Goal: Transaction & Acquisition: Book appointment/travel/reservation

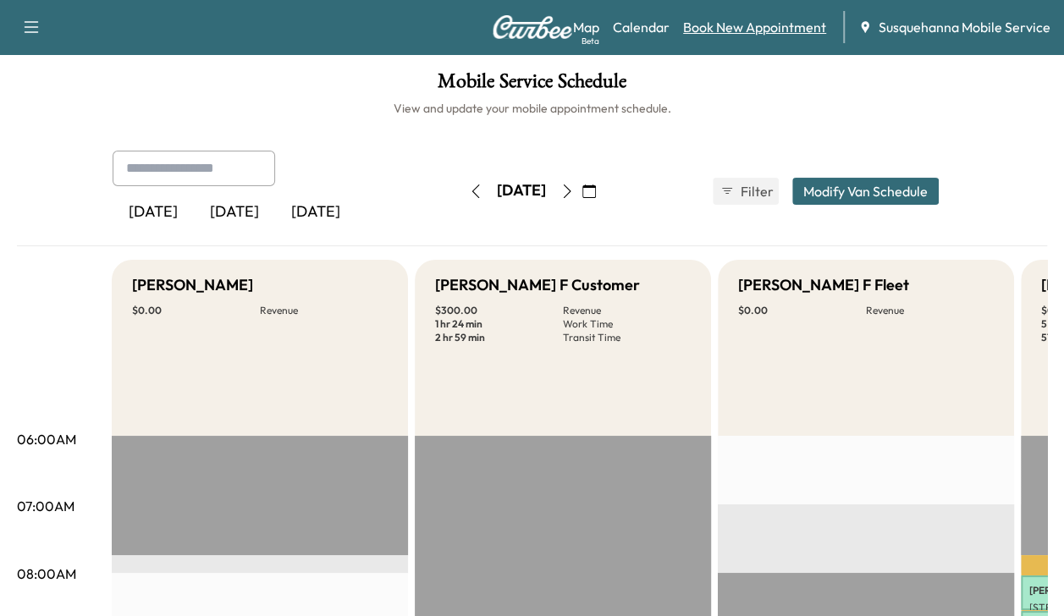
click at [703, 30] on link "Book New Appointment" at bounding box center [754, 27] width 143 height 20
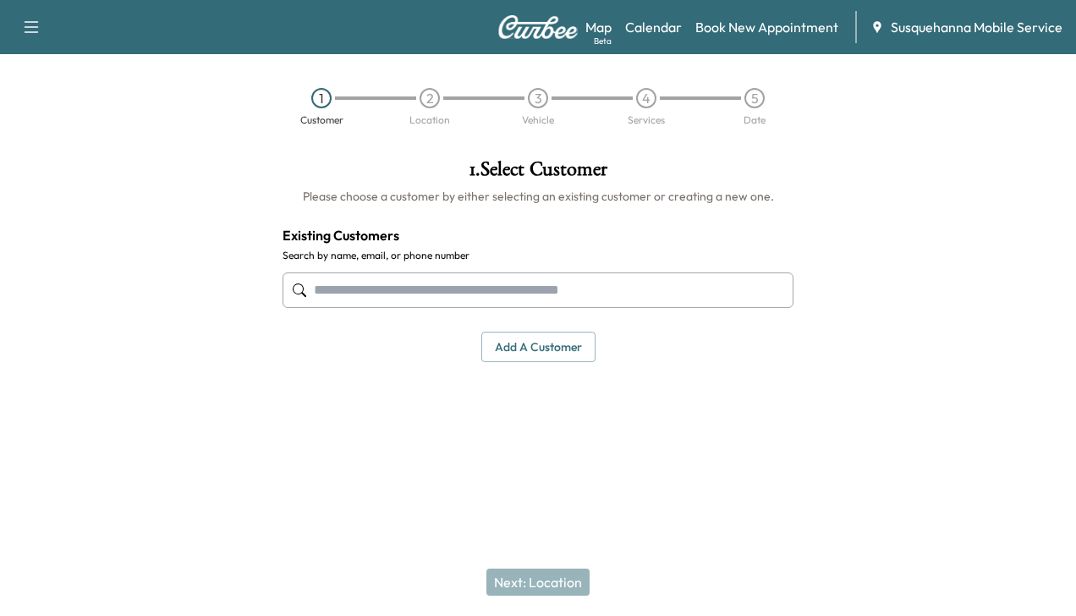
click at [529, 297] on input "text" at bounding box center [538, 290] width 511 height 36
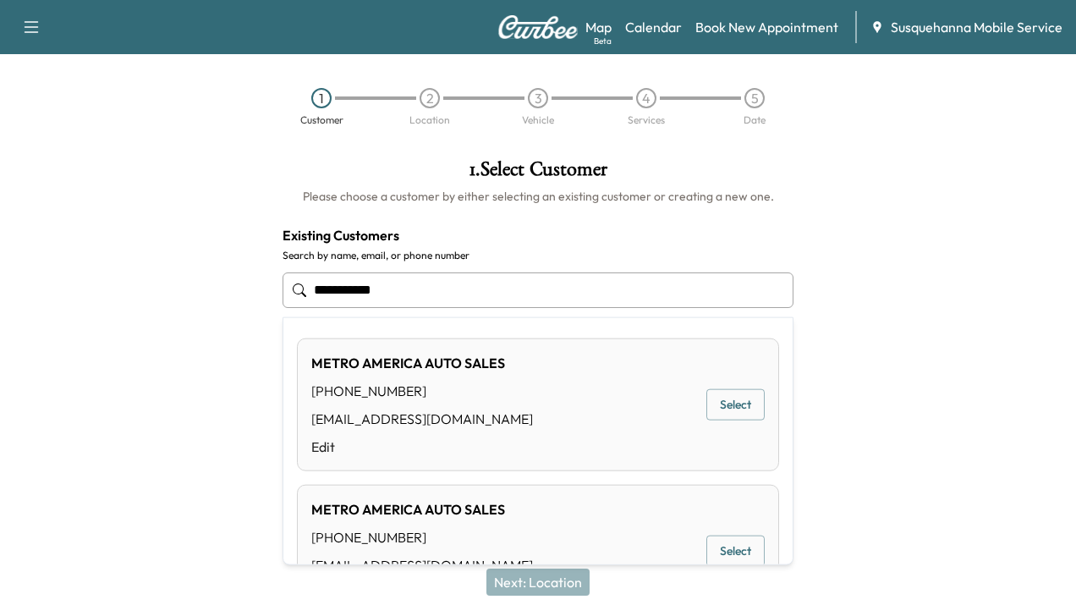
click at [703, 400] on button "Select" at bounding box center [736, 404] width 58 height 31
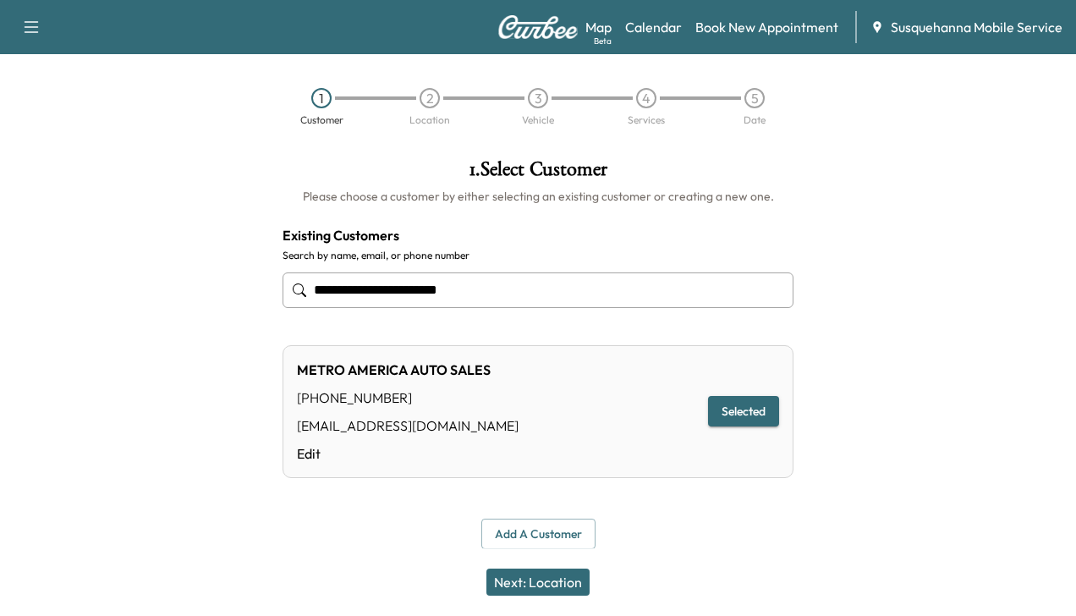
type input "**********"
click at [522, 588] on button "Next: Location" at bounding box center [538, 582] width 103 height 27
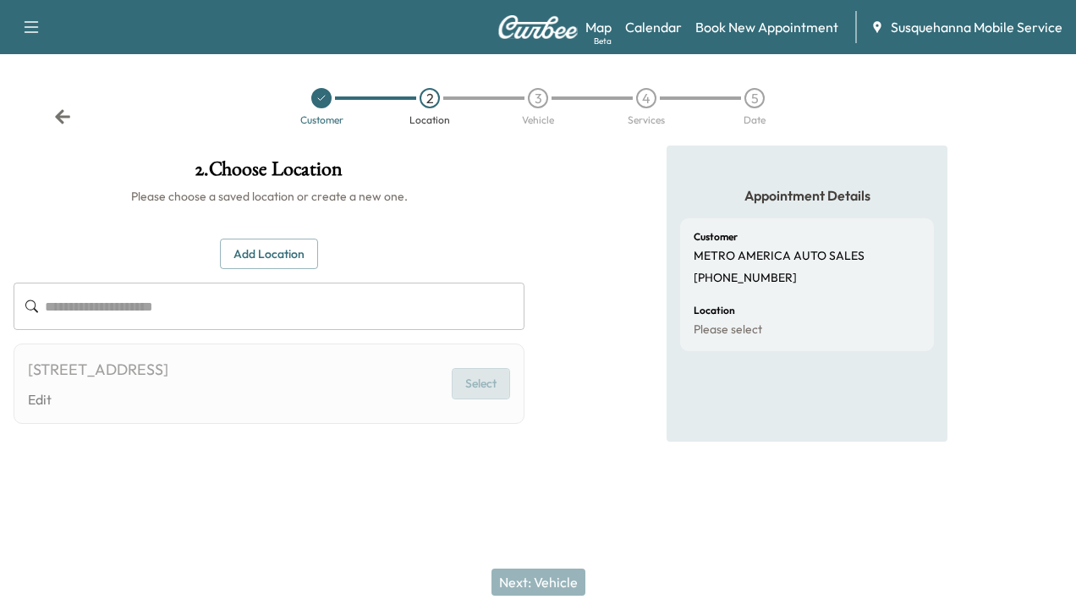
click at [484, 382] on button "Select" at bounding box center [481, 383] width 58 height 31
click at [482, 379] on button "Select" at bounding box center [481, 383] width 58 height 31
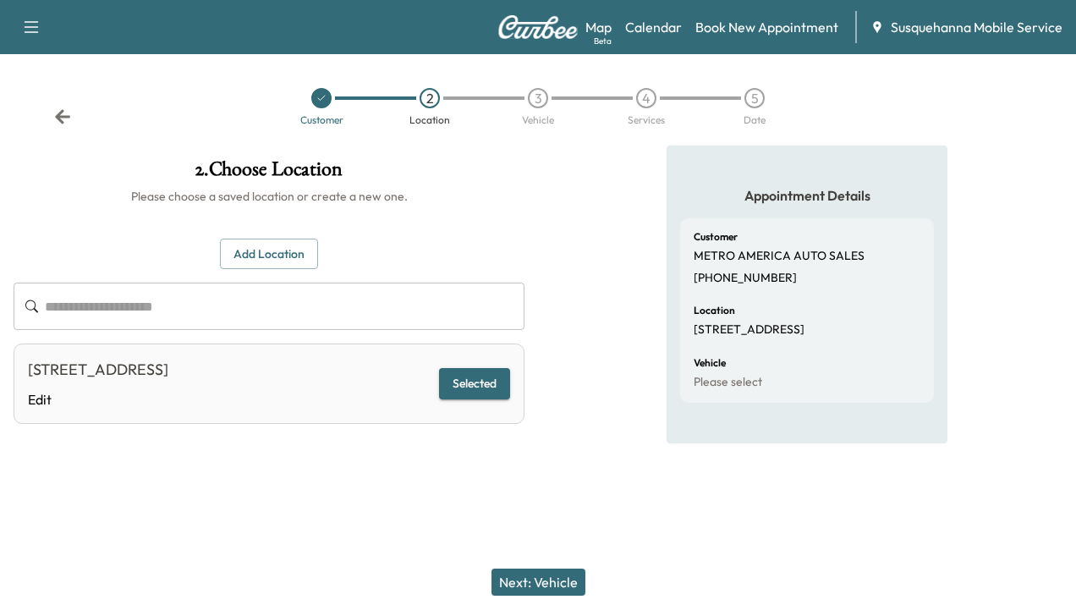
click at [514, 580] on button "Next: Vehicle" at bounding box center [539, 582] width 94 height 27
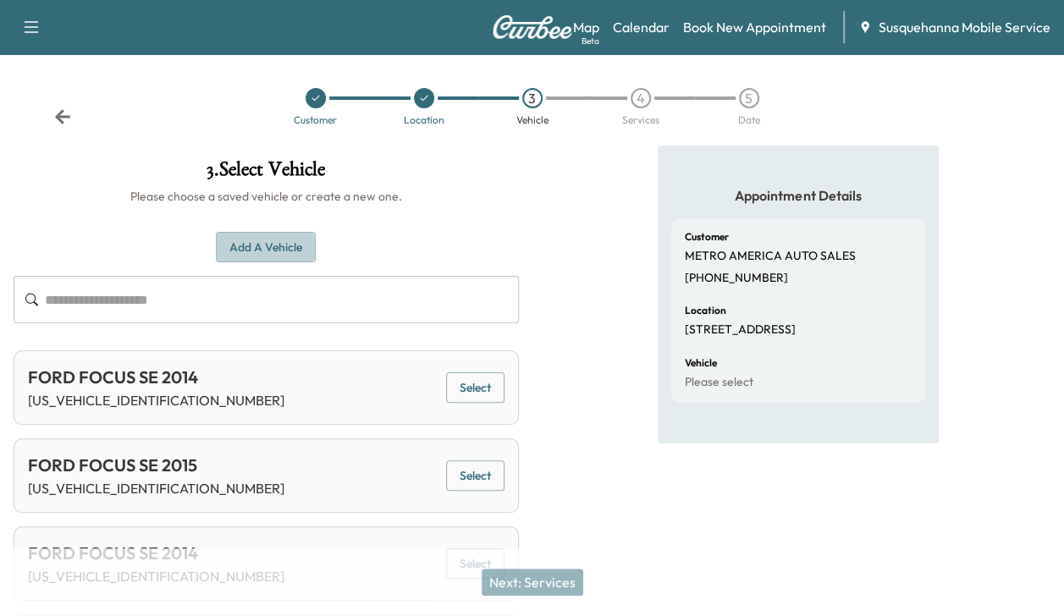
click at [251, 247] on button "Add a Vehicle" at bounding box center [266, 247] width 100 height 31
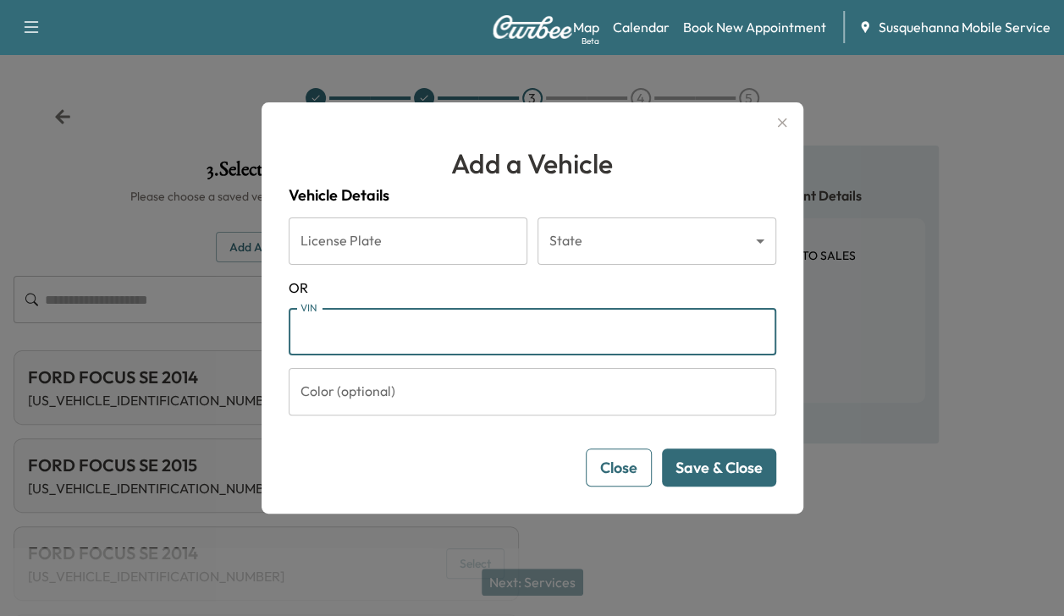
click at [327, 333] on input "VIN" at bounding box center [532, 331] width 487 height 47
type input "**********"
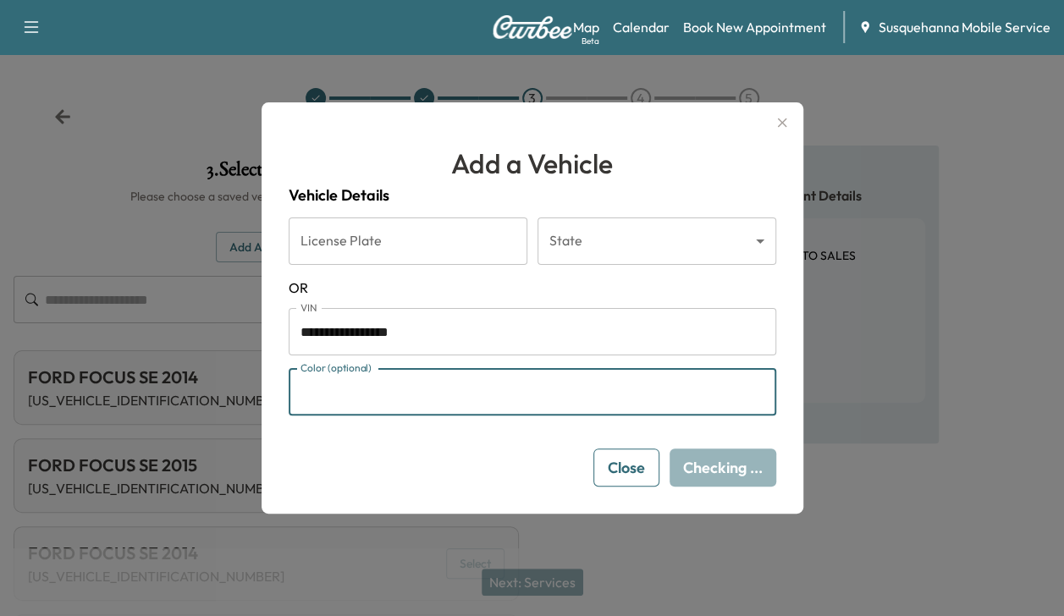
click at [344, 388] on input "Color (optional)" at bounding box center [532, 391] width 487 height 47
type input "***"
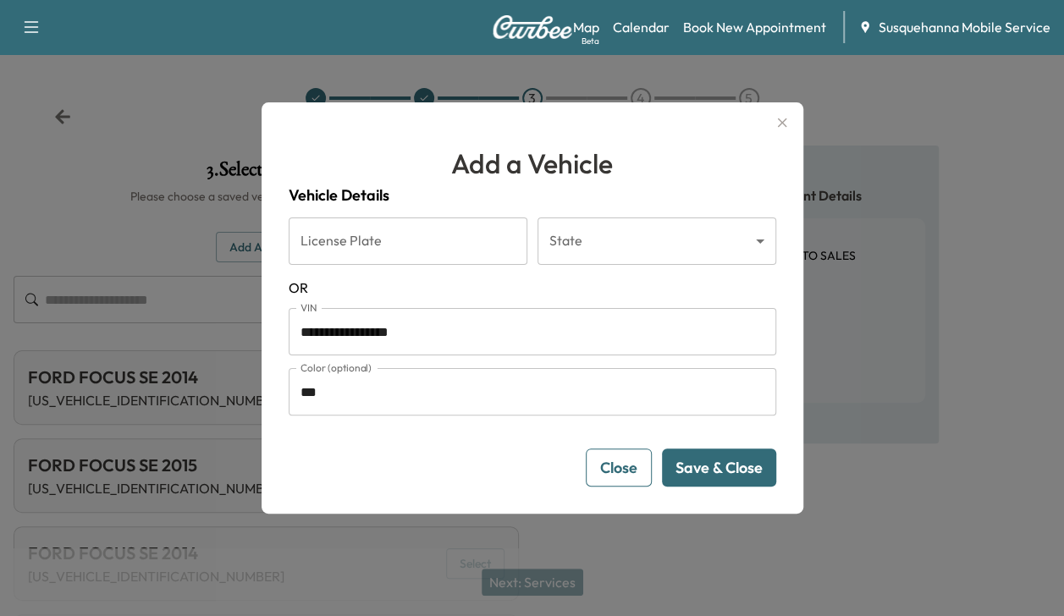
click at [703, 464] on button "Save & Close" at bounding box center [719, 467] width 114 height 38
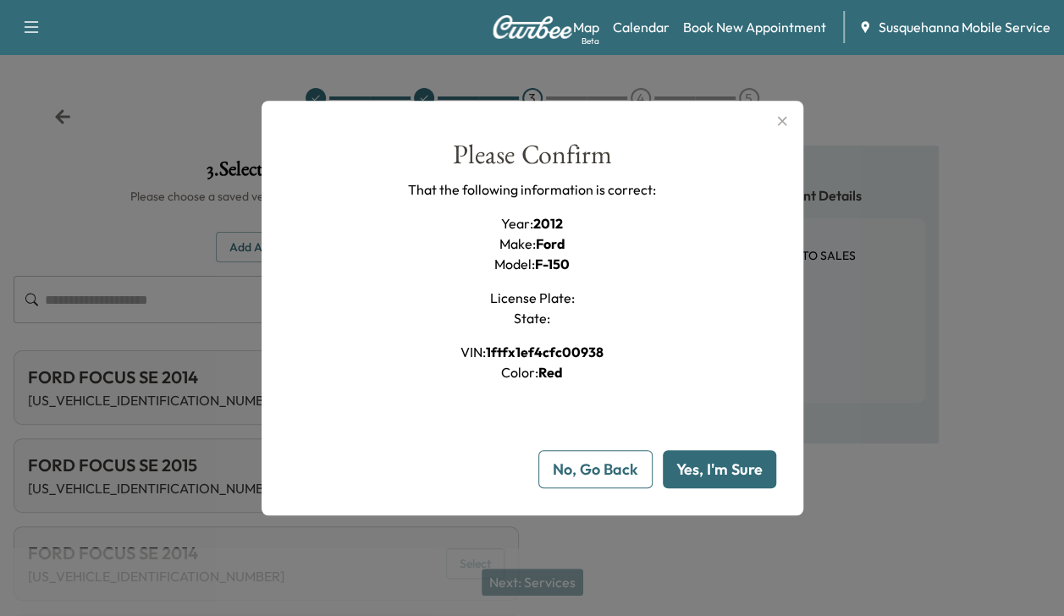
click at [703, 464] on button "Yes, I'm Sure" at bounding box center [719, 469] width 113 height 38
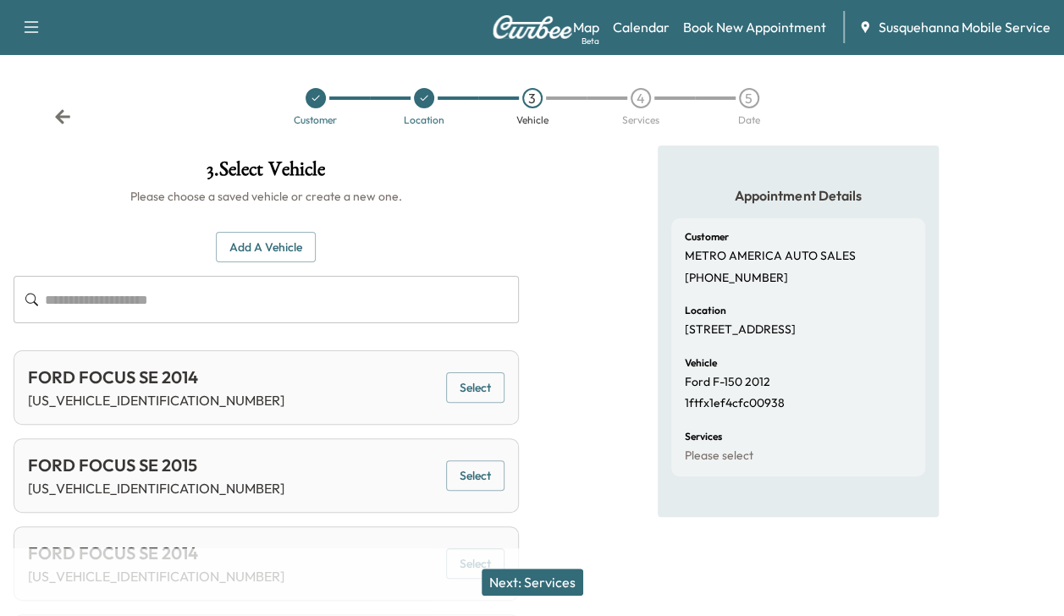
click at [539, 580] on button "Next: Services" at bounding box center [532, 582] width 102 height 27
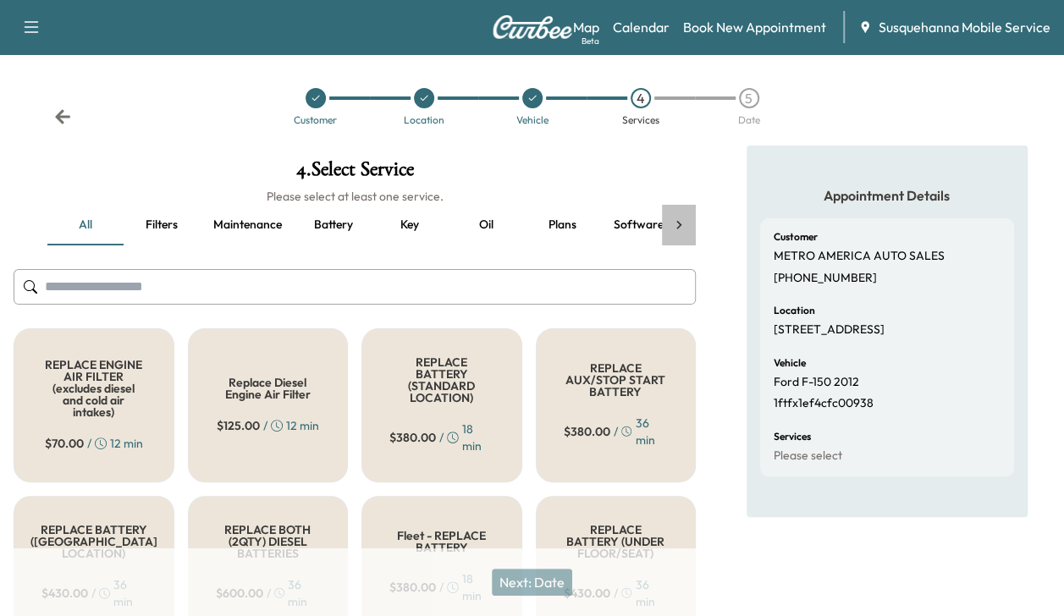
click at [681, 223] on icon at bounding box center [678, 225] width 17 height 17
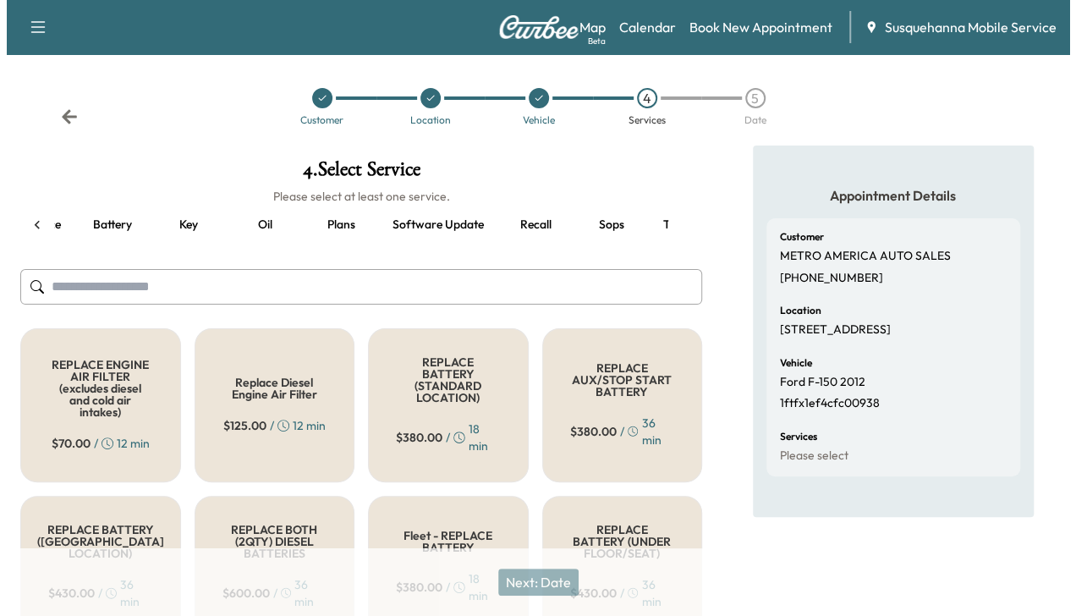
scroll to position [0, 291]
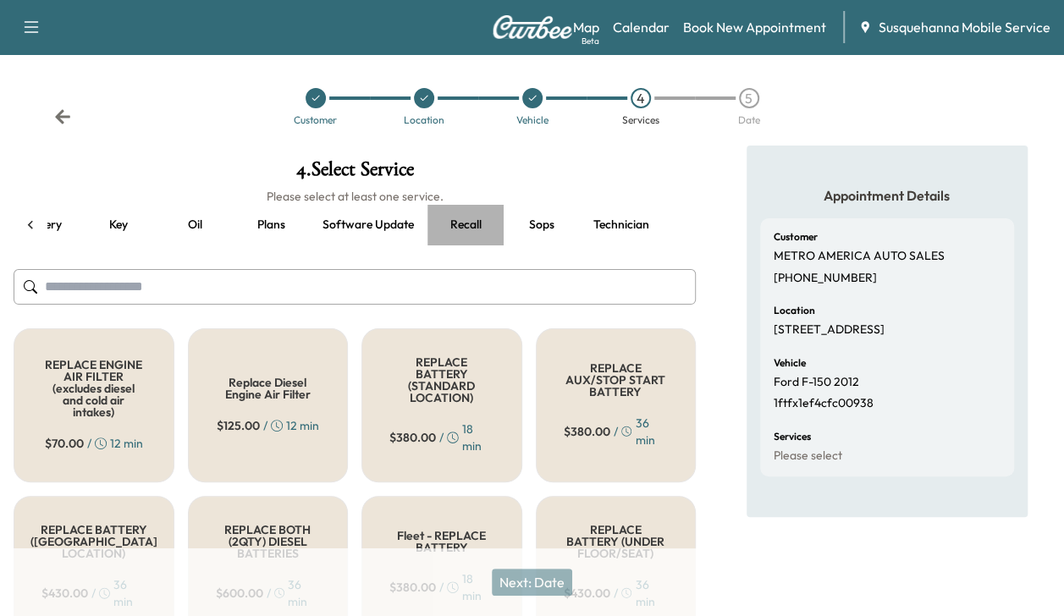
click at [462, 227] on button "Recall" at bounding box center [465, 225] width 76 height 41
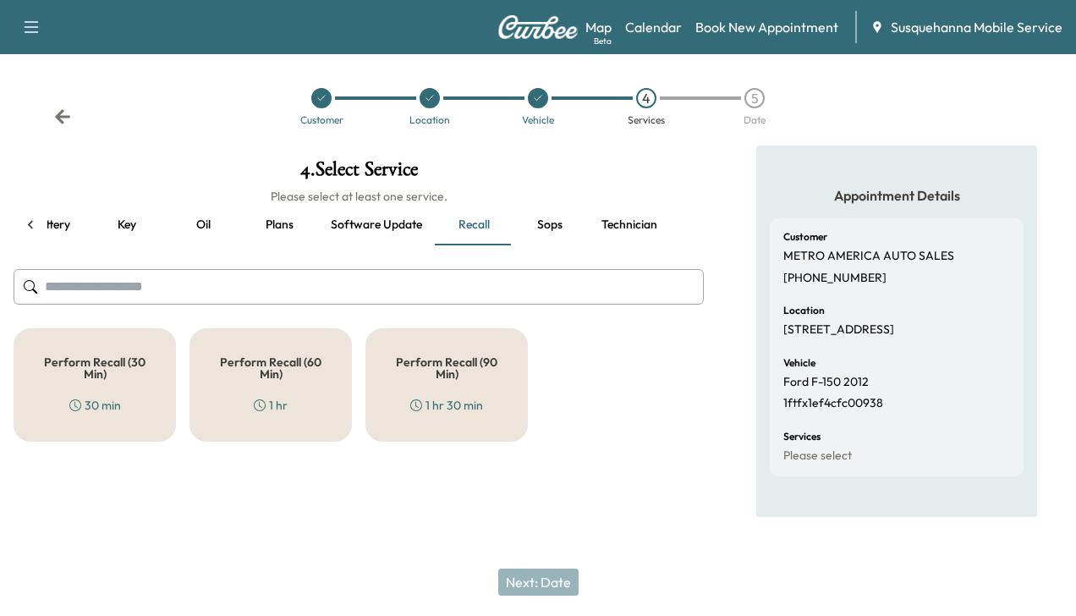
click at [96, 347] on div "Perform Recall (30 Min) 30 min" at bounding box center [95, 384] width 162 height 113
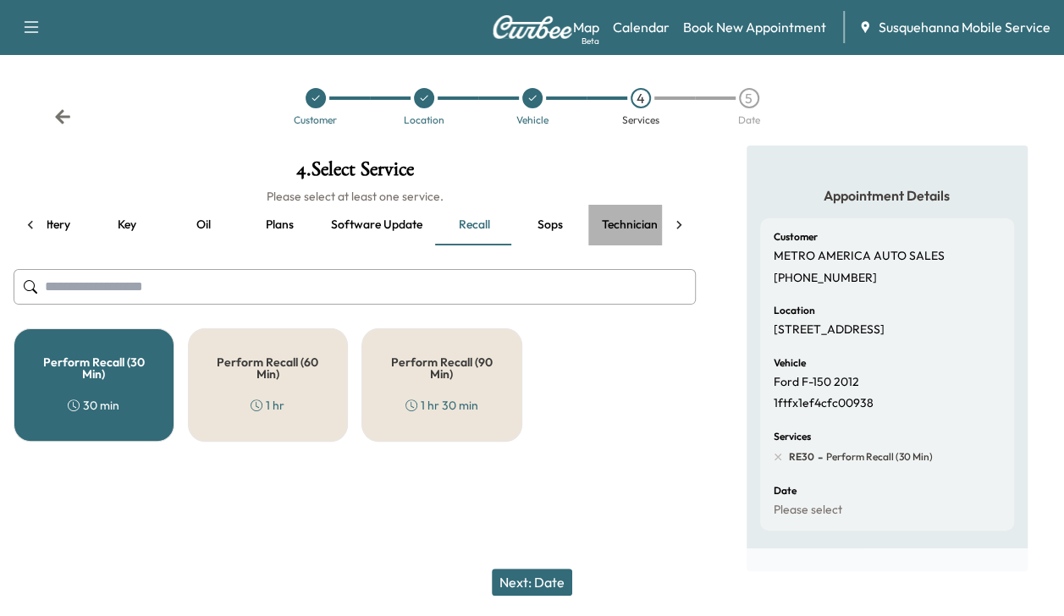
click at [623, 224] on button "Technician" at bounding box center [629, 225] width 83 height 41
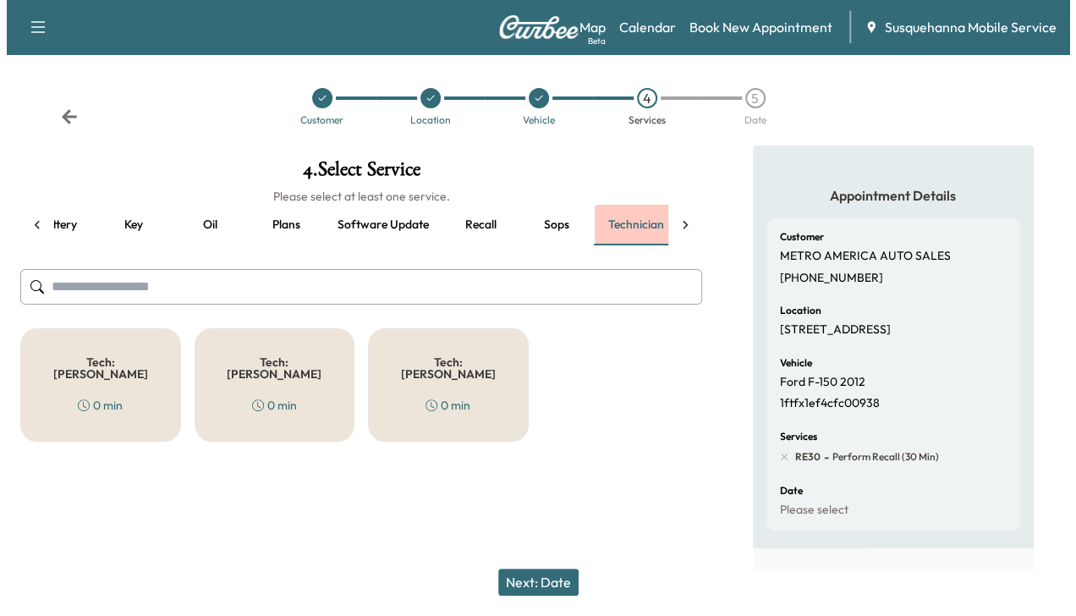
scroll to position [0, 291]
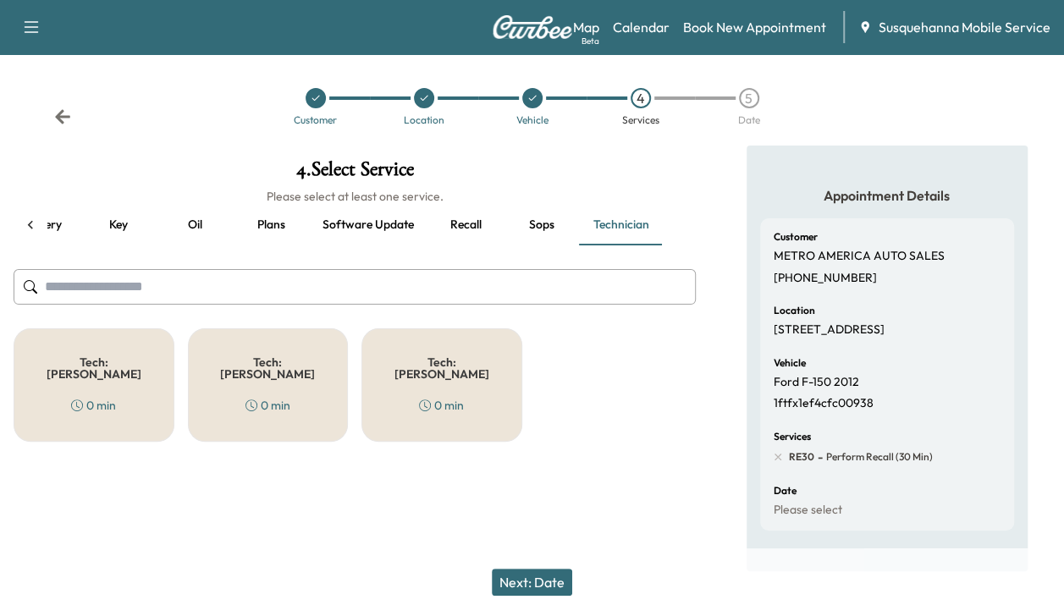
click at [83, 366] on h5 "Tech: [PERSON_NAME]" at bounding box center [93, 368] width 105 height 24
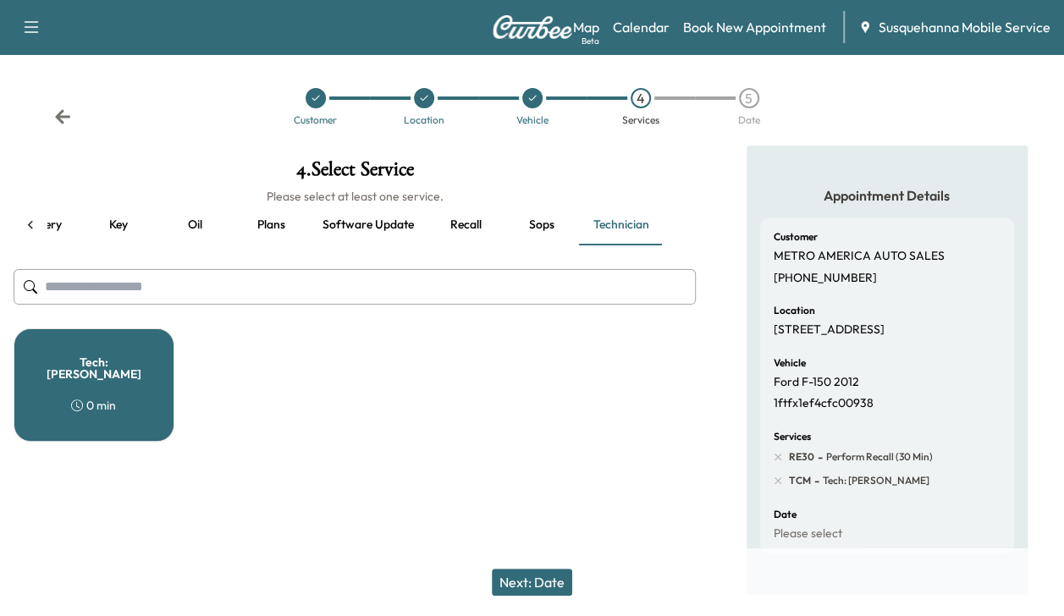
click at [518, 577] on button "Next: Date" at bounding box center [532, 582] width 80 height 27
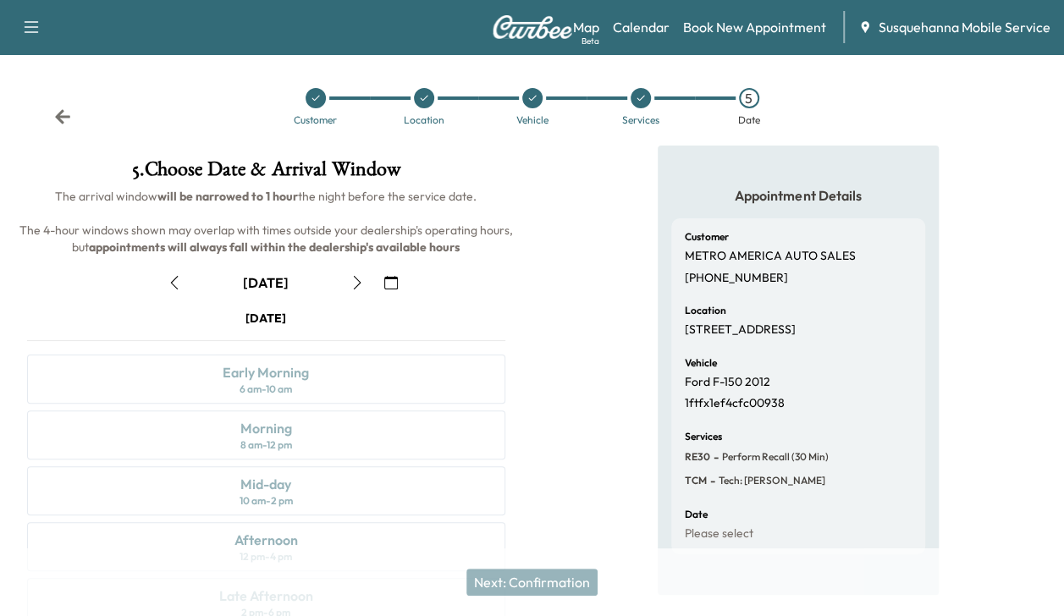
click at [355, 283] on icon "button" at bounding box center [357, 283] width 14 height 14
click at [270, 377] on div "Early Morning" at bounding box center [266, 372] width 86 height 20
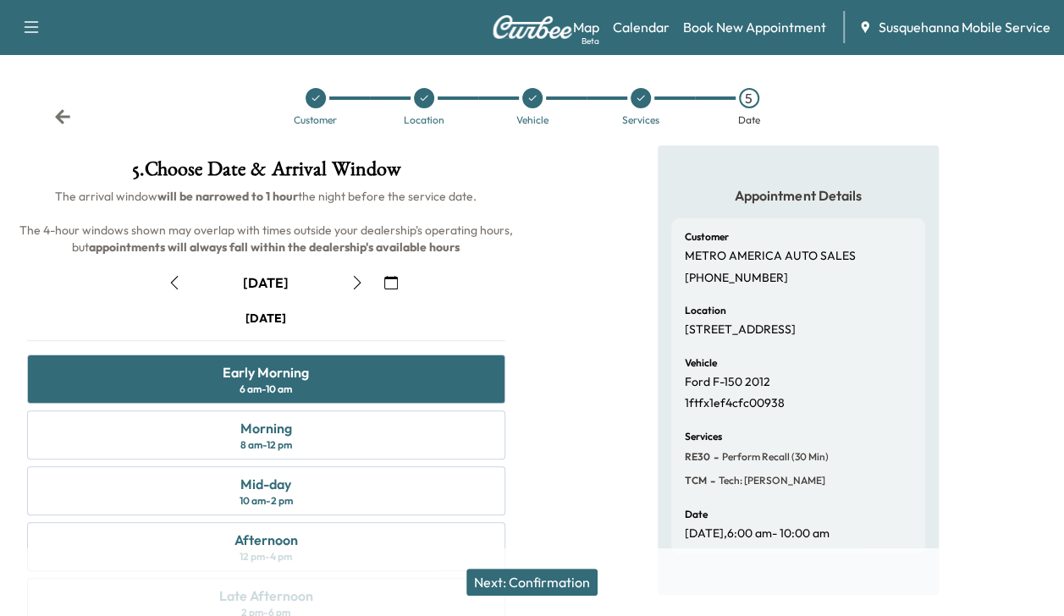
click at [512, 574] on button "Next: Confirmation" at bounding box center [531, 582] width 131 height 27
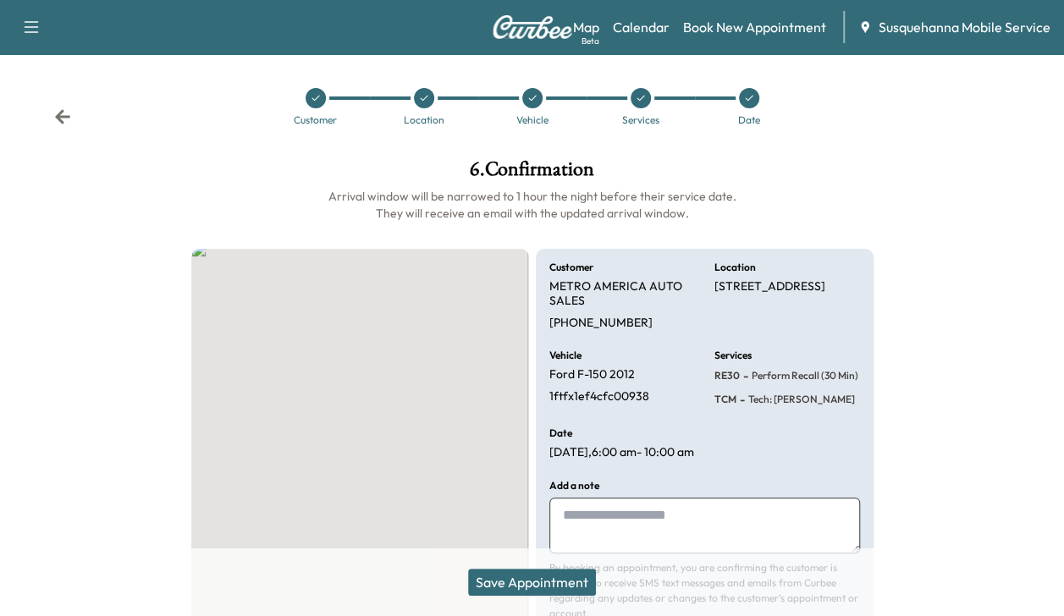
click at [512, 574] on button "Save Appointment" at bounding box center [532, 582] width 128 height 27
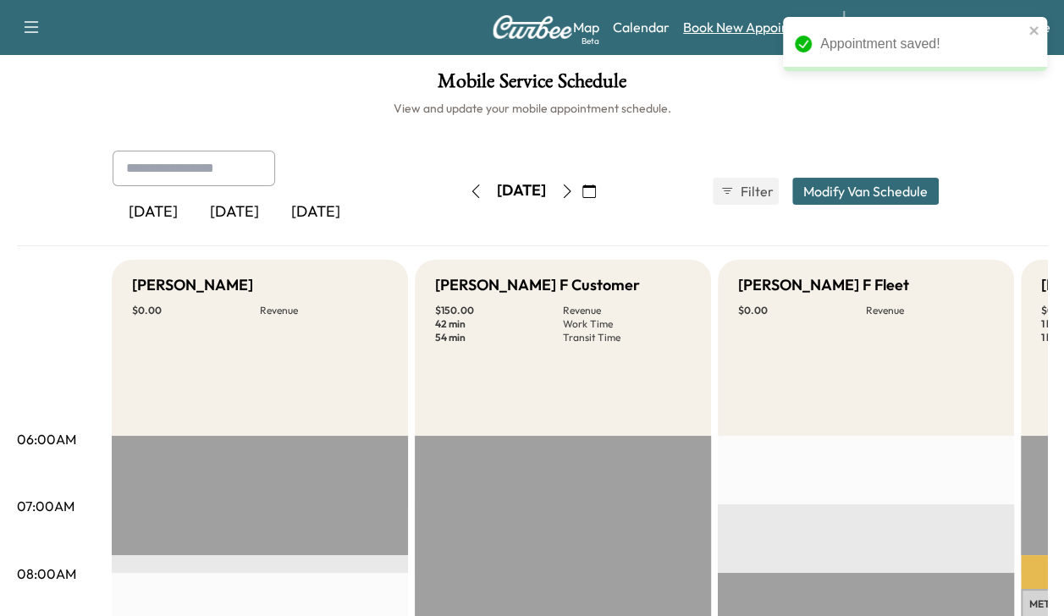
click at [703, 29] on link "Book New Appointment" at bounding box center [754, 27] width 143 height 20
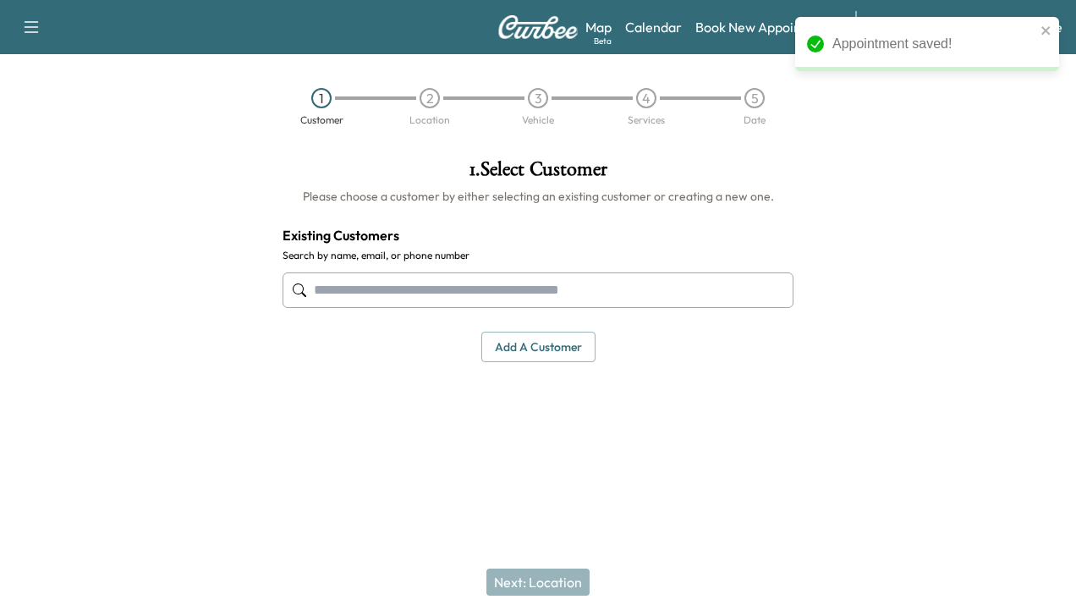
click at [487, 288] on input "text" at bounding box center [538, 290] width 511 height 36
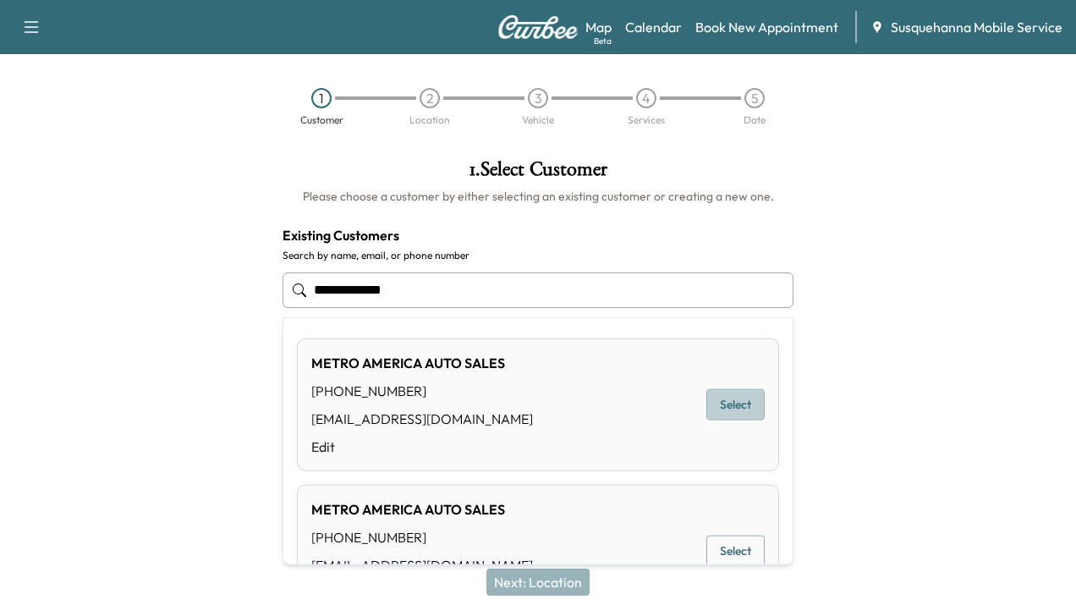
click at [703, 399] on button "Select" at bounding box center [736, 404] width 58 height 31
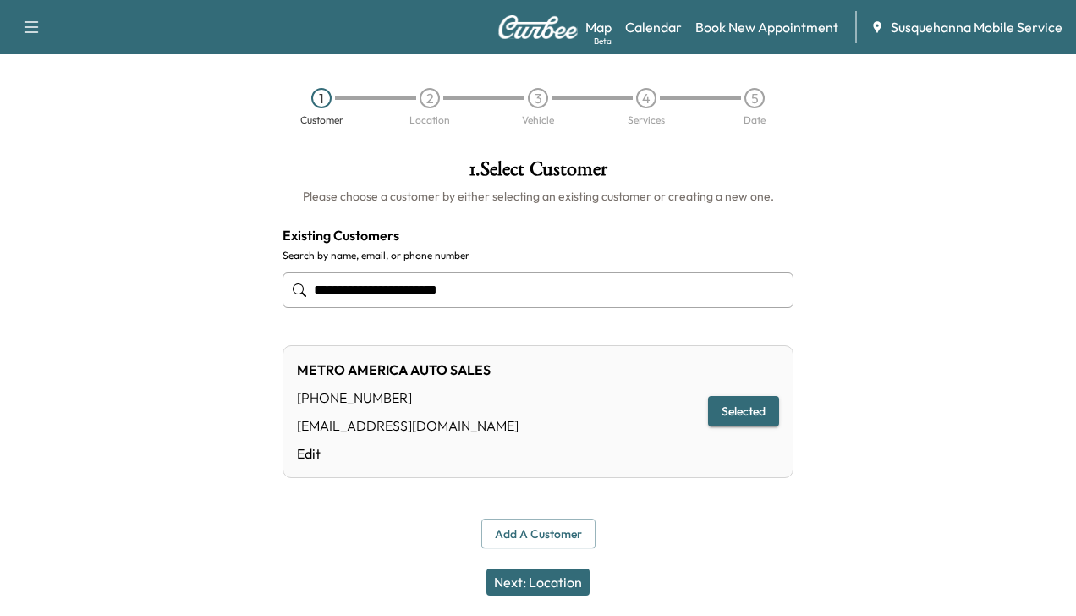
type input "**********"
click at [548, 585] on button "Next: Location" at bounding box center [538, 582] width 103 height 27
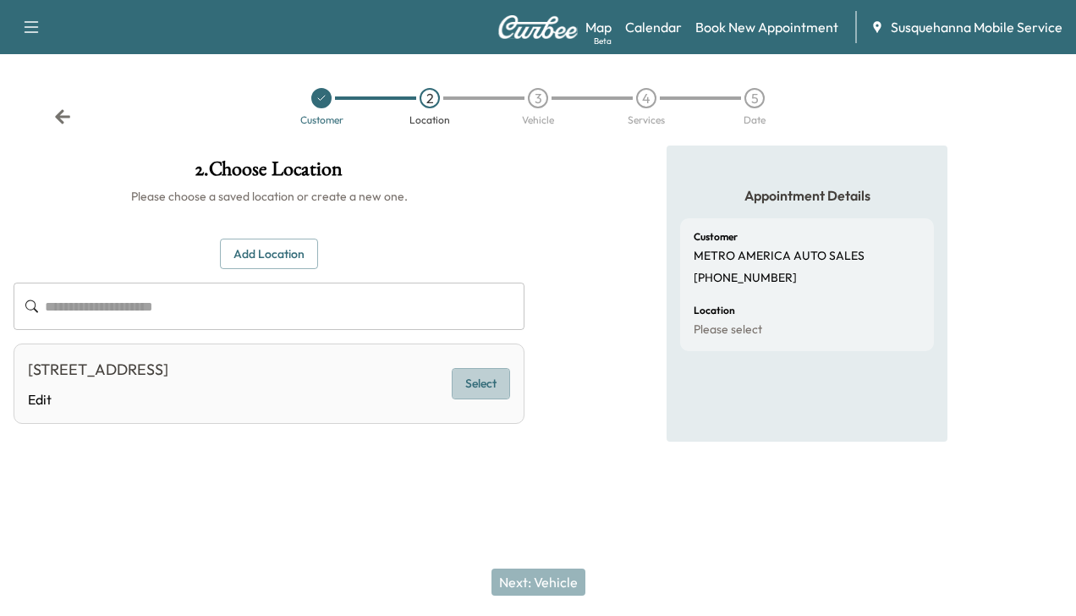
click at [467, 375] on button "Select" at bounding box center [481, 383] width 58 height 31
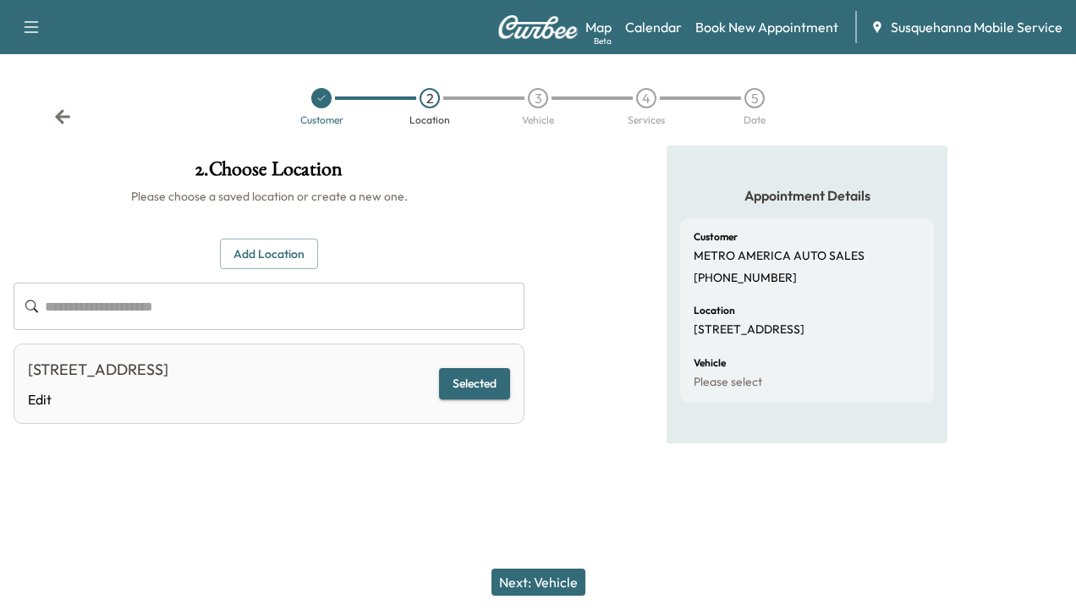
click at [526, 578] on button "Next: Vehicle" at bounding box center [539, 582] width 94 height 27
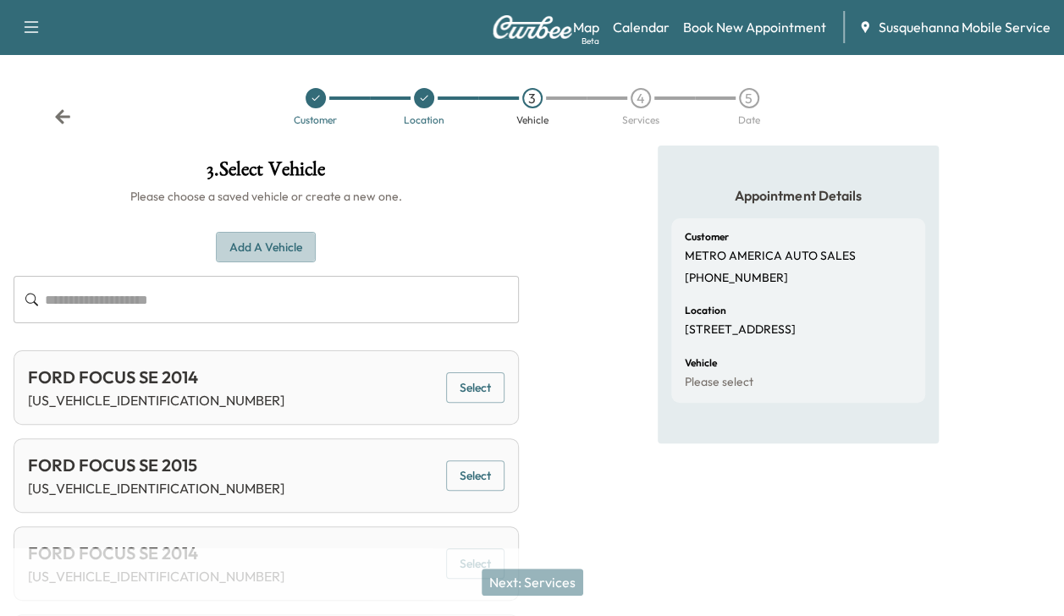
click at [278, 246] on button "Add a Vehicle" at bounding box center [266, 247] width 100 height 31
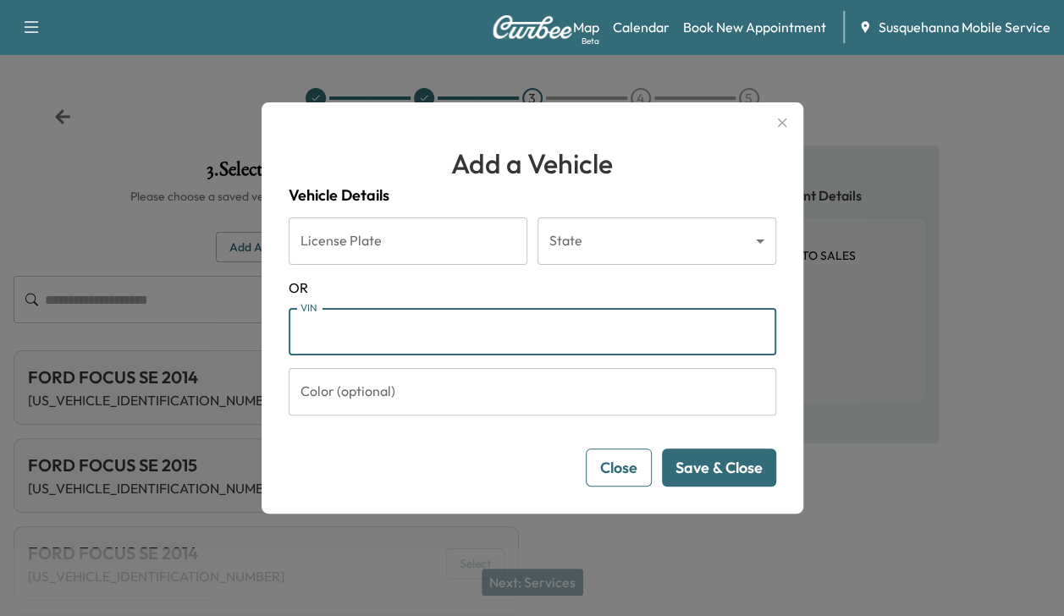
click at [330, 345] on input "VIN" at bounding box center [532, 331] width 487 height 47
type input "**********"
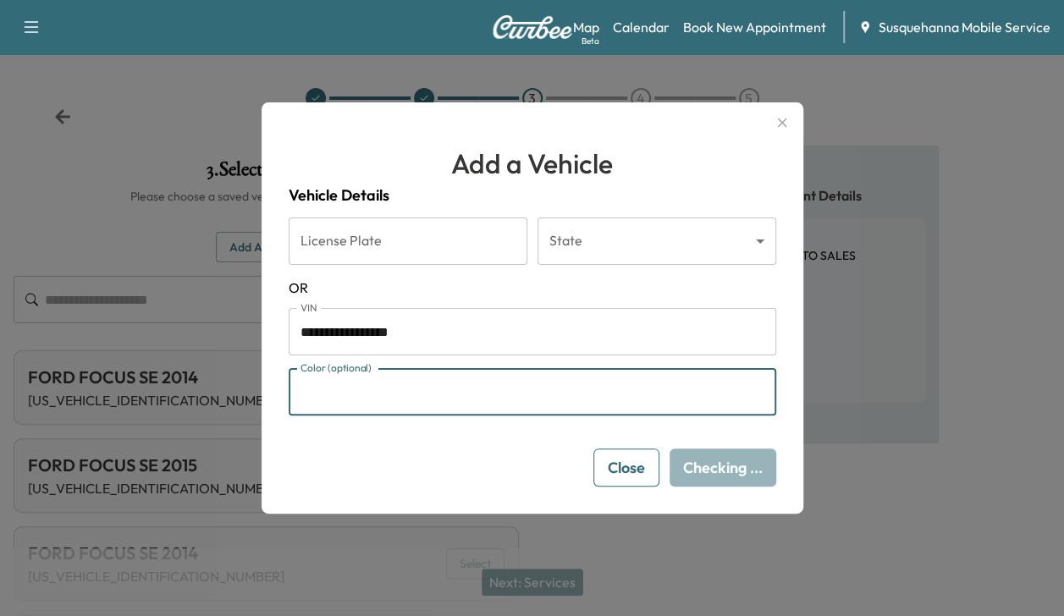
click at [436, 393] on input "Color (optional)" at bounding box center [532, 391] width 487 height 47
type input "****"
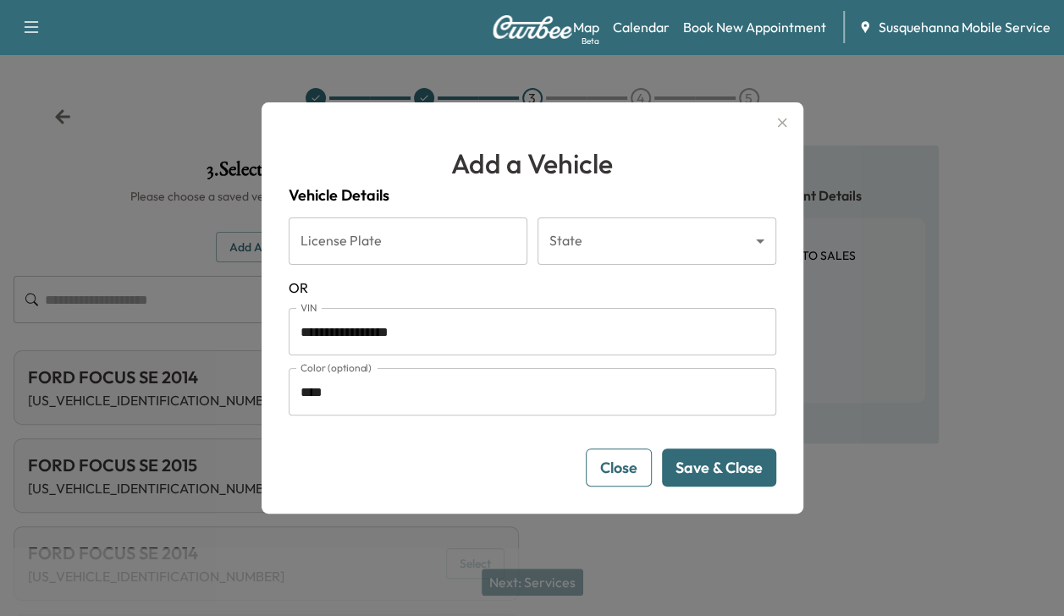
click at [703, 464] on button "Save & Close" at bounding box center [719, 467] width 114 height 38
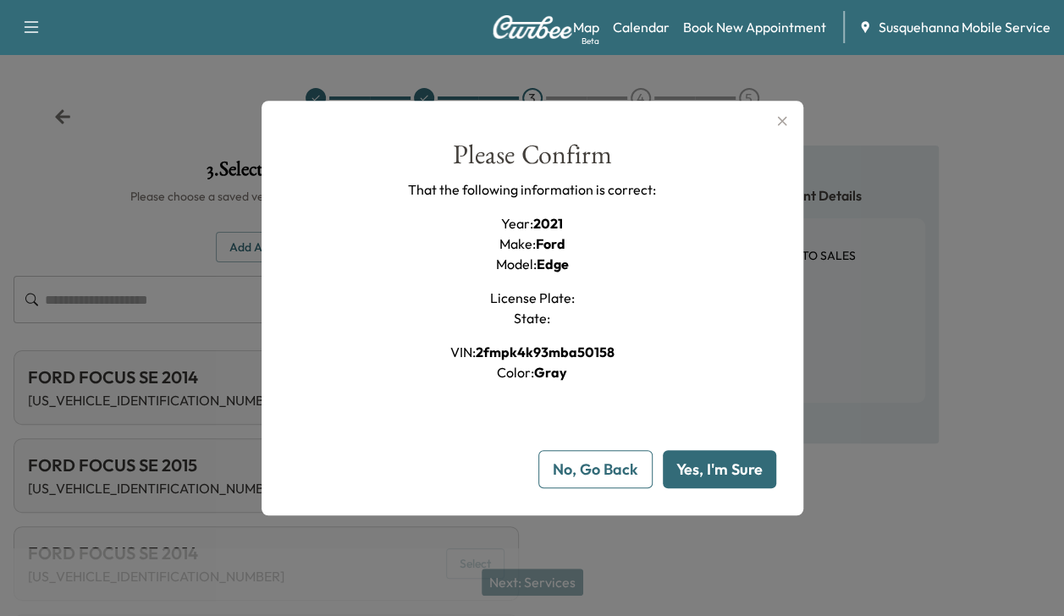
click at [703, 464] on button "Yes, I'm Sure" at bounding box center [719, 469] width 113 height 38
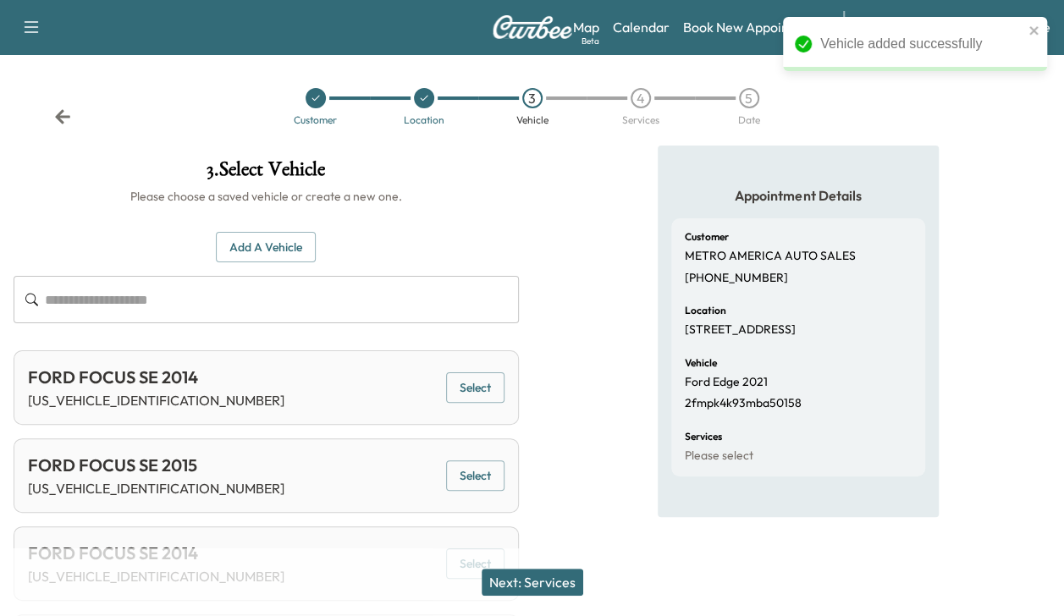
click at [557, 576] on button "Next: Services" at bounding box center [532, 582] width 102 height 27
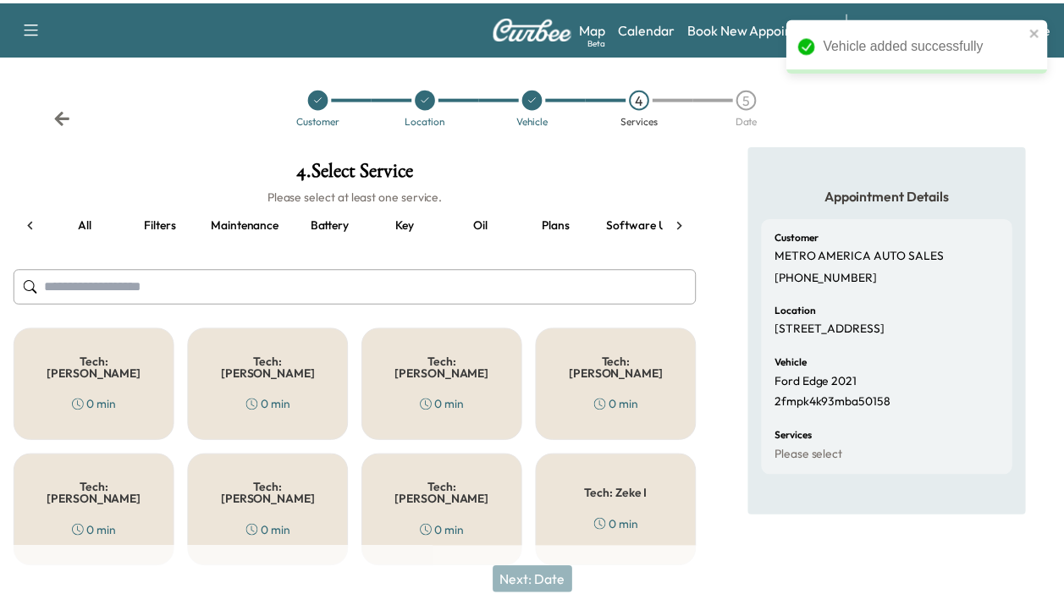
scroll to position [0, 215]
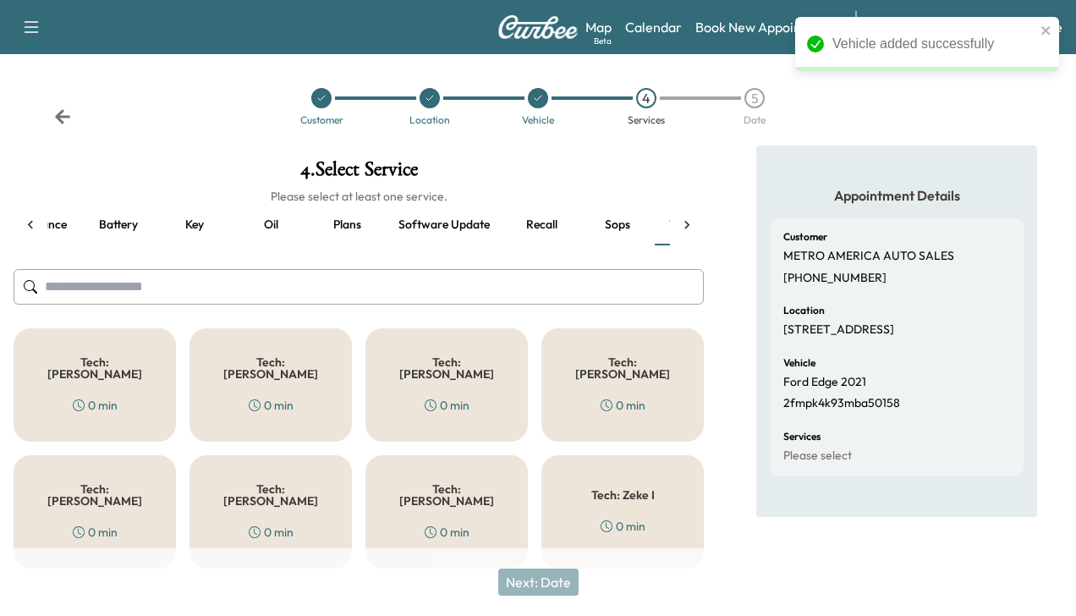
click at [486, 383] on div "Tech: Colton M 0 min" at bounding box center [447, 384] width 162 height 113
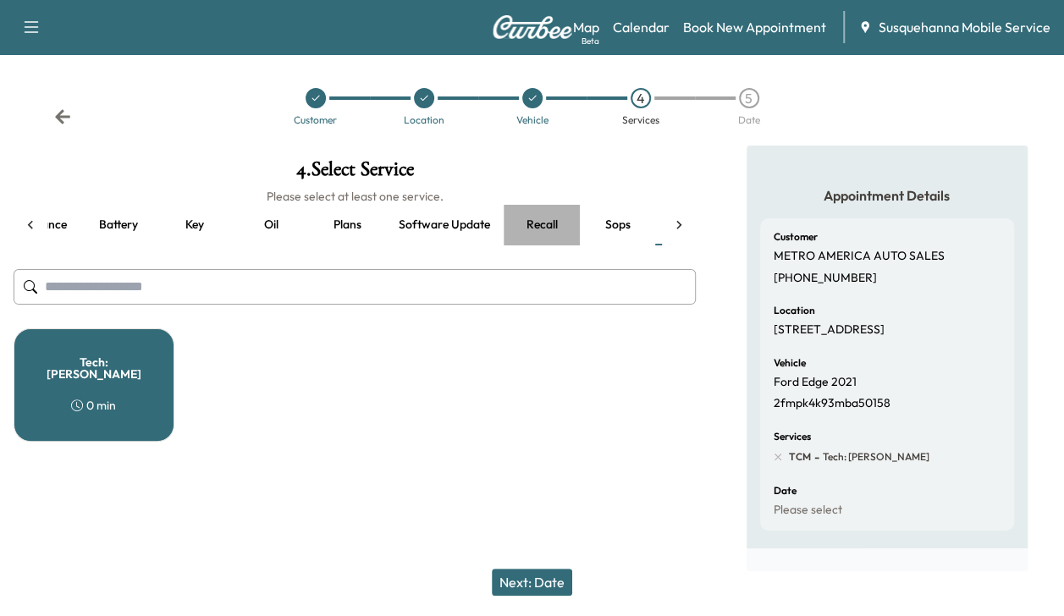
click at [553, 229] on button "Recall" at bounding box center [541, 225] width 76 height 41
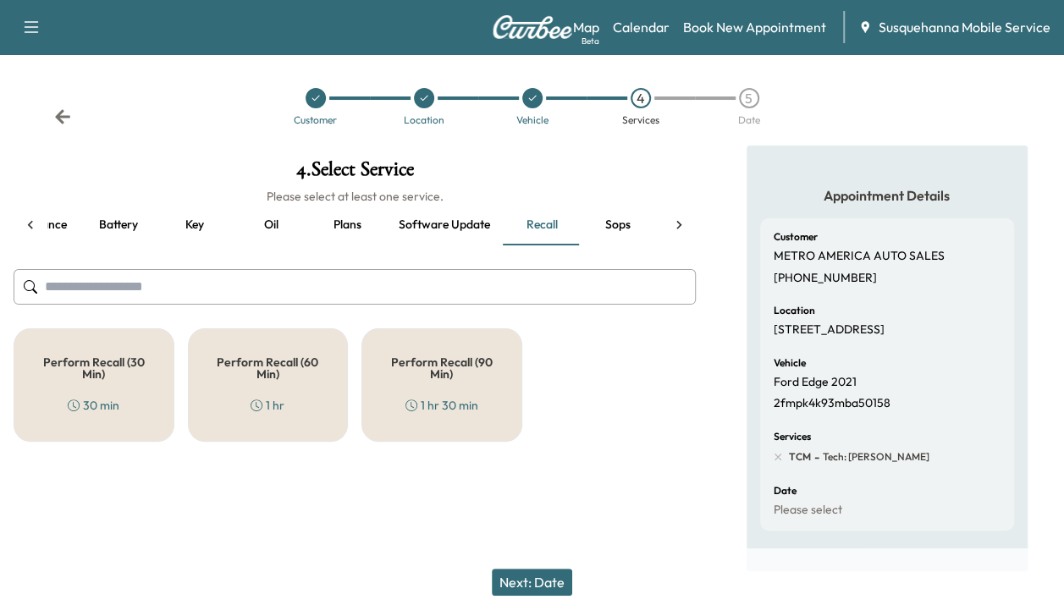
click at [85, 373] on h5 "Perform Recall (30 Min)" at bounding box center [93, 368] width 105 height 24
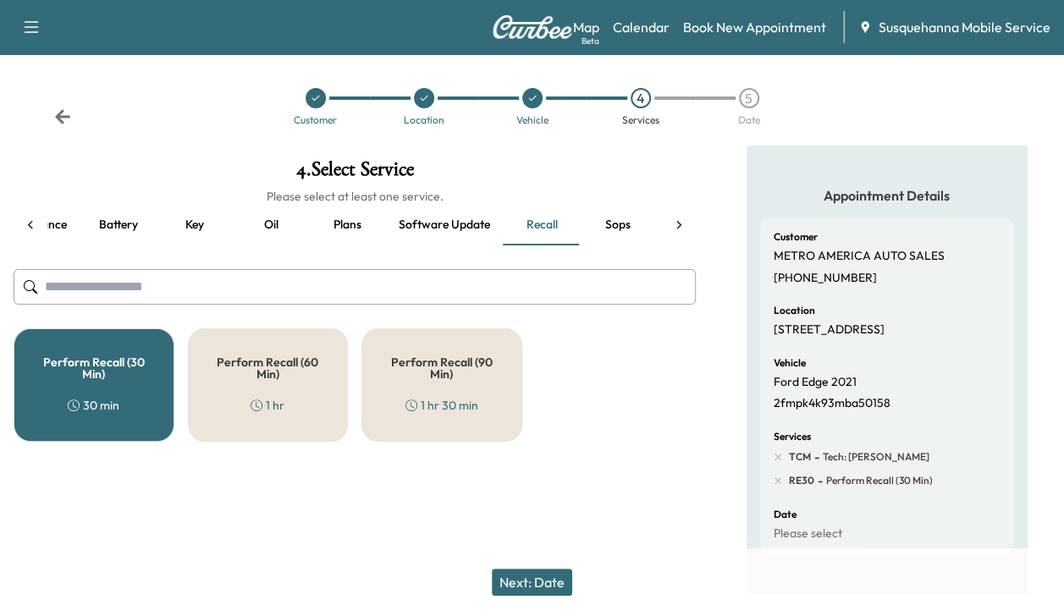
click at [514, 584] on button "Next: Date" at bounding box center [532, 582] width 80 height 27
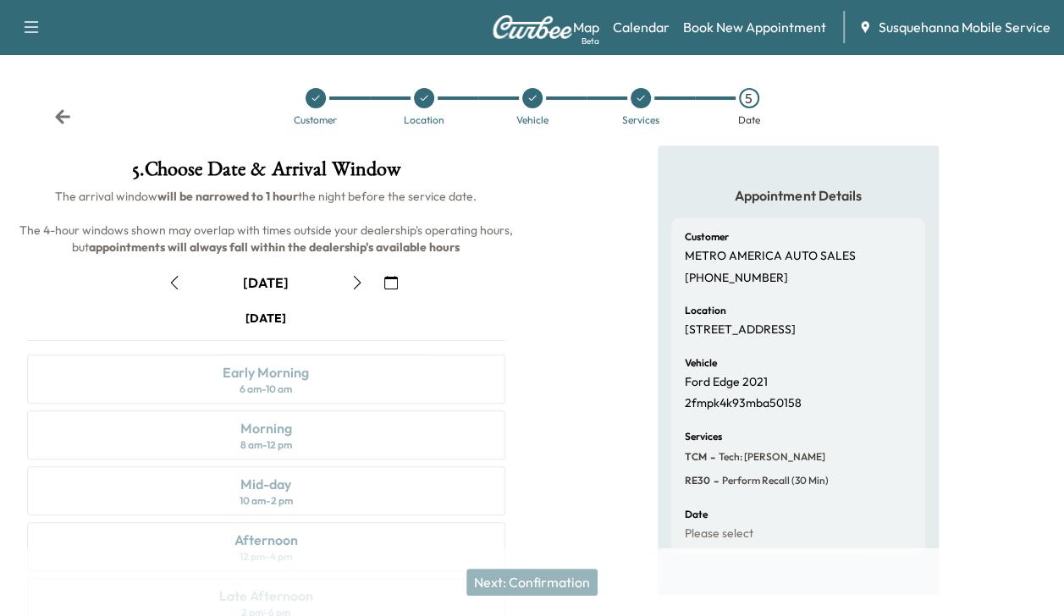
click at [360, 278] on icon "button" at bounding box center [357, 283] width 14 height 14
click at [283, 429] on div "Morning" at bounding box center [266, 428] width 52 height 20
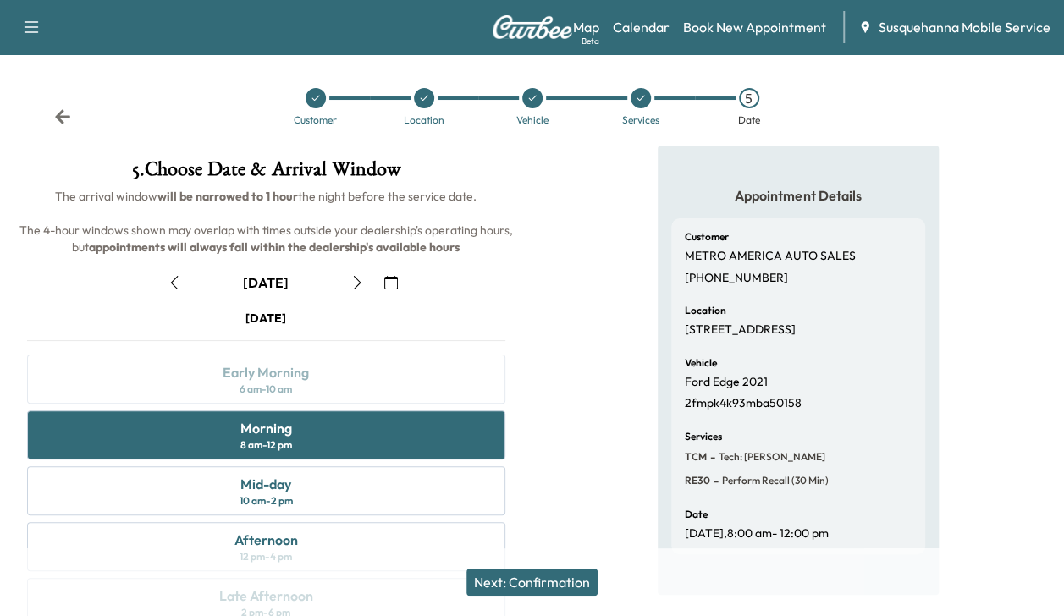
click at [508, 579] on button "Next: Confirmation" at bounding box center [531, 582] width 131 height 27
